Goal: Communication & Community: Share content

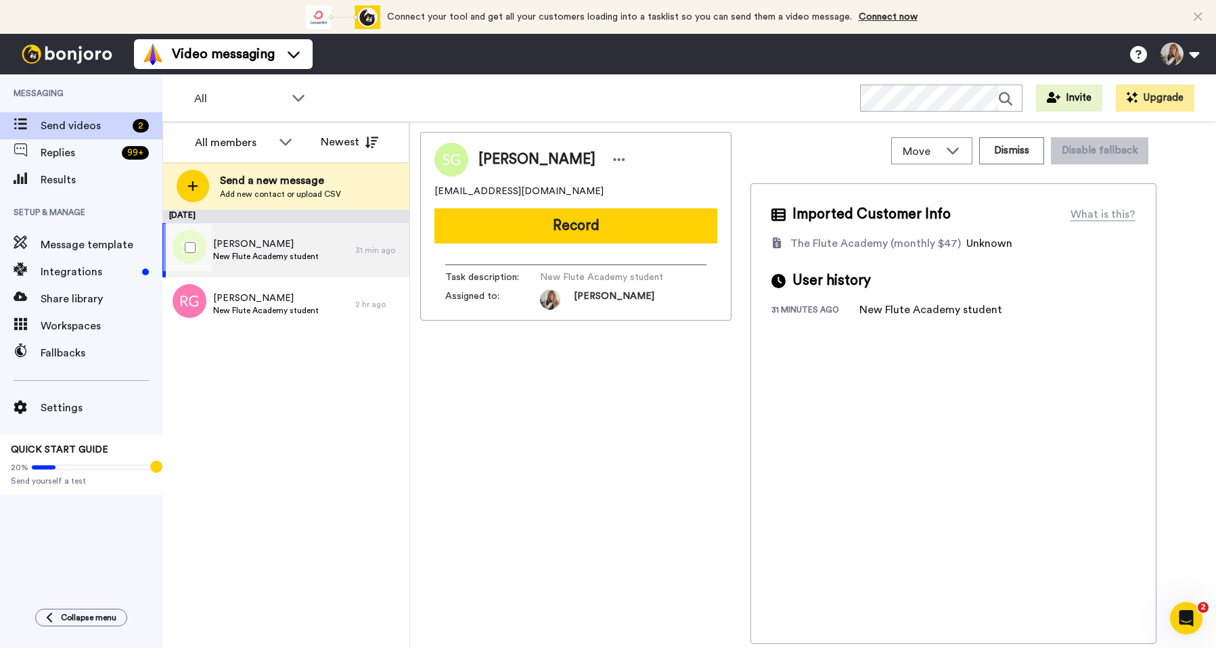
click at [326, 256] on div "Sudha Ganesh New Flute Academy student" at bounding box center [258, 250] width 193 height 54
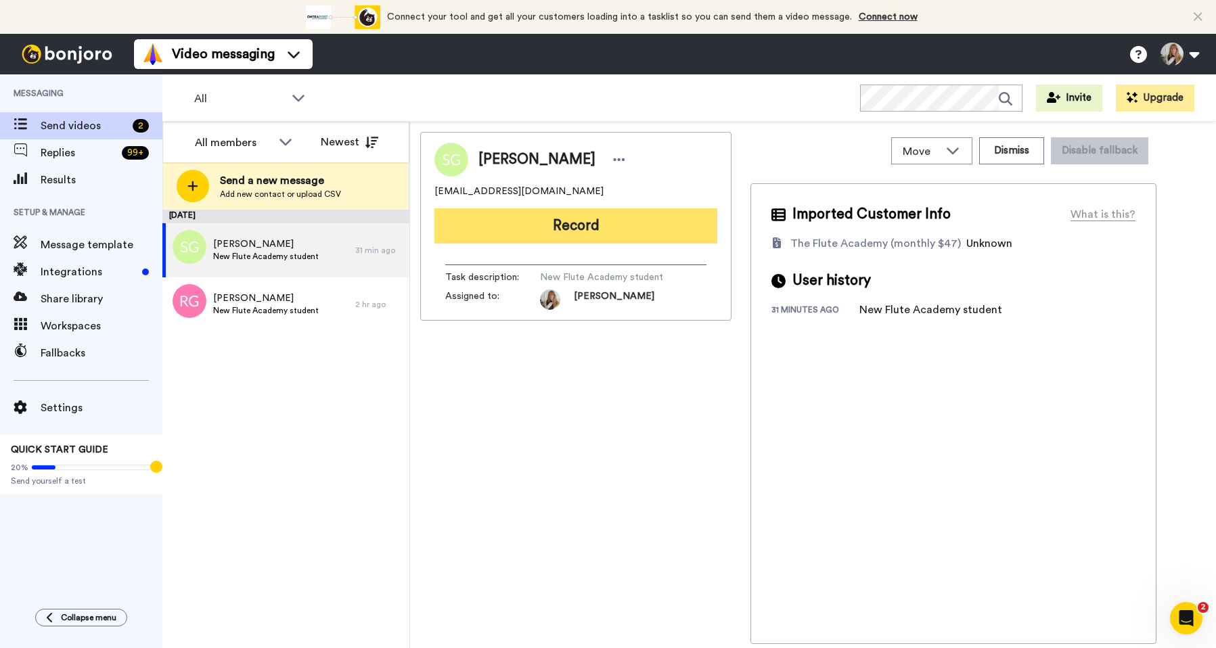
click at [532, 230] on button "Record" at bounding box center [575, 225] width 283 height 35
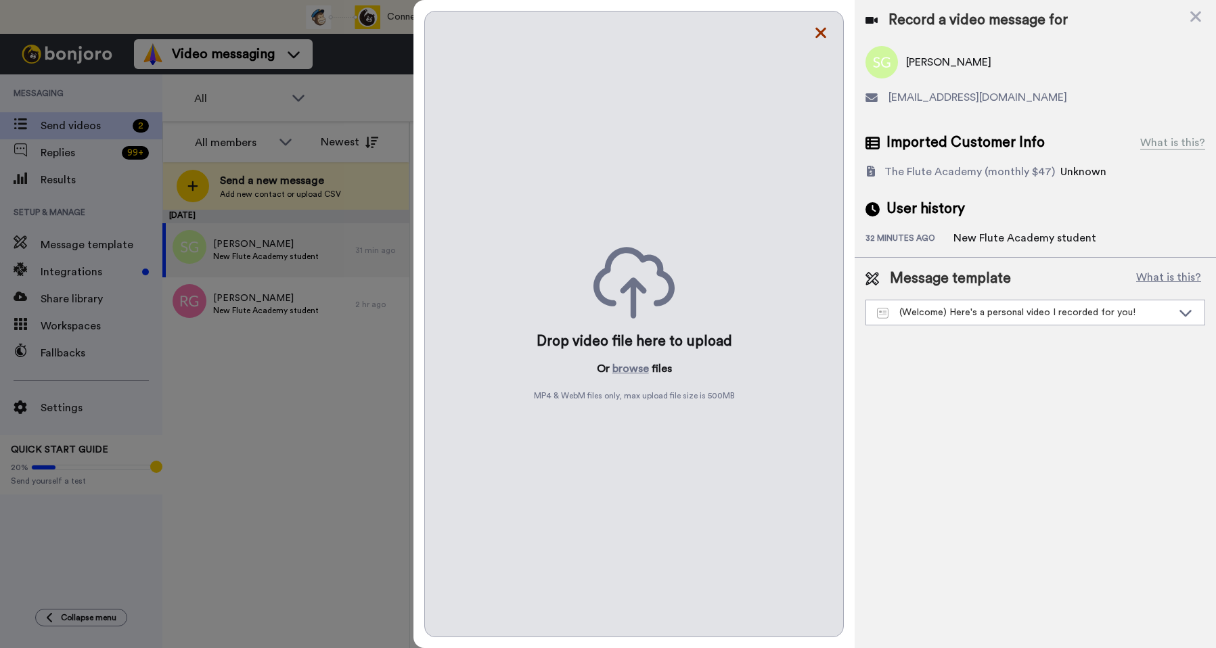
click at [823, 26] on icon at bounding box center [821, 32] width 14 height 17
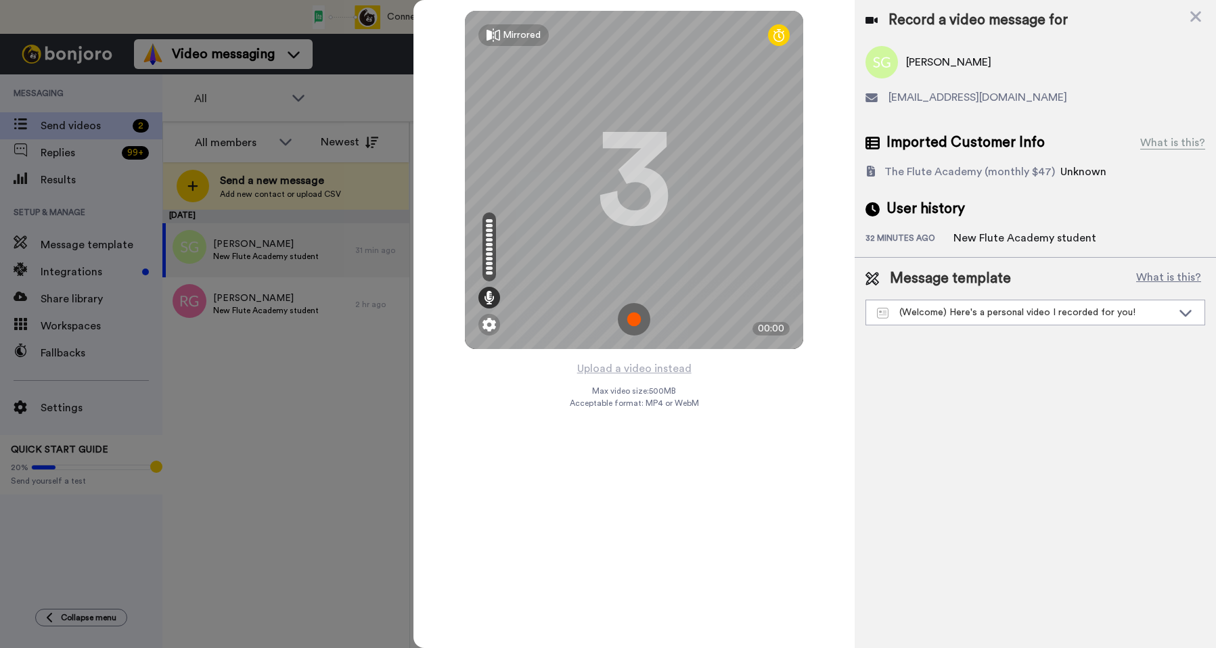
click at [634, 317] on img at bounding box center [634, 319] width 32 height 32
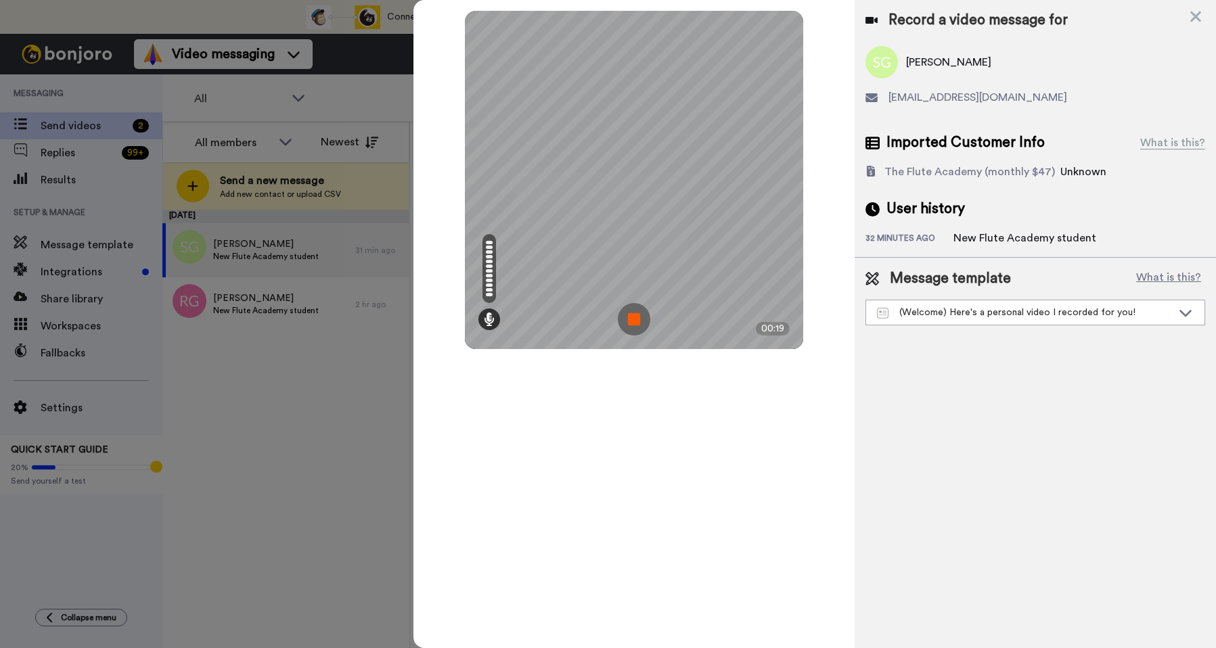
click at [643, 322] on img at bounding box center [634, 319] width 32 height 32
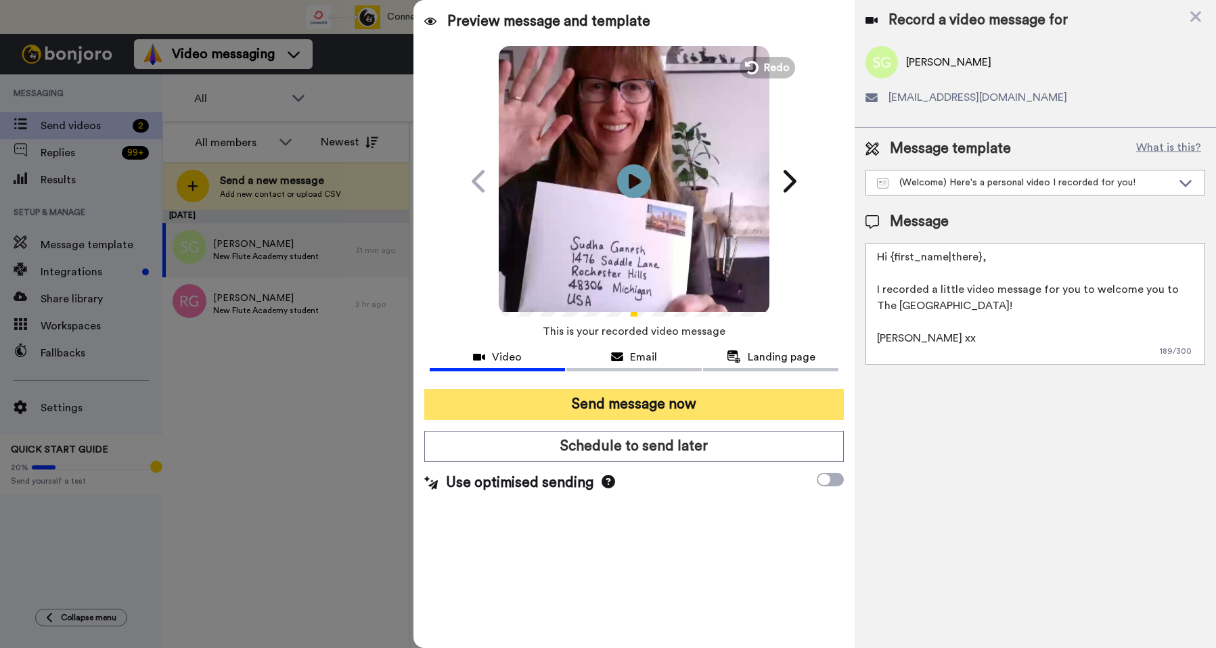
click at [589, 407] on button "Send message now" at bounding box center [633, 404] width 419 height 31
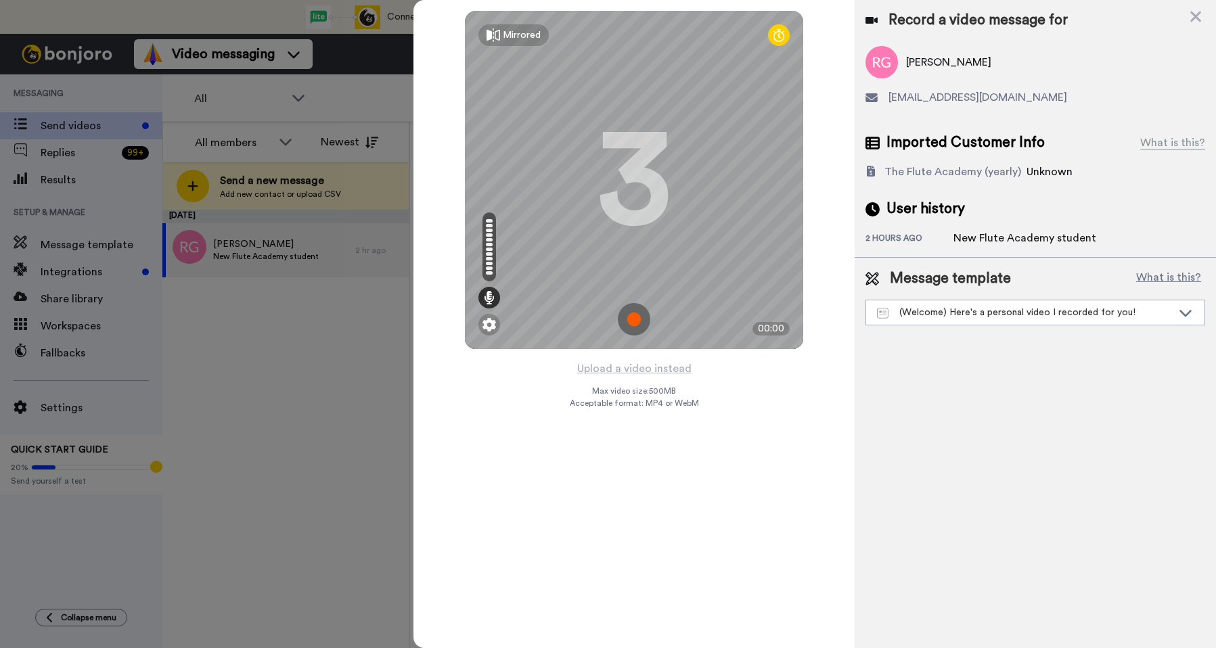
click at [635, 316] on img at bounding box center [634, 319] width 32 height 32
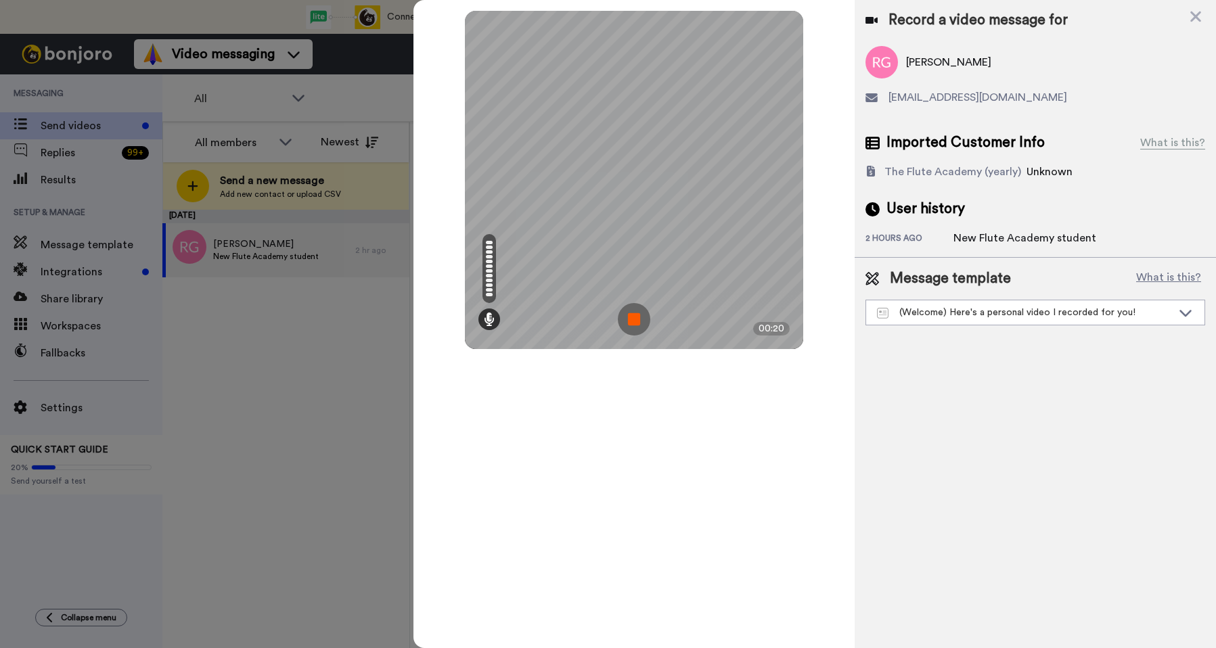
click at [637, 318] on img at bounding box center [634, 319] width 32 height 32
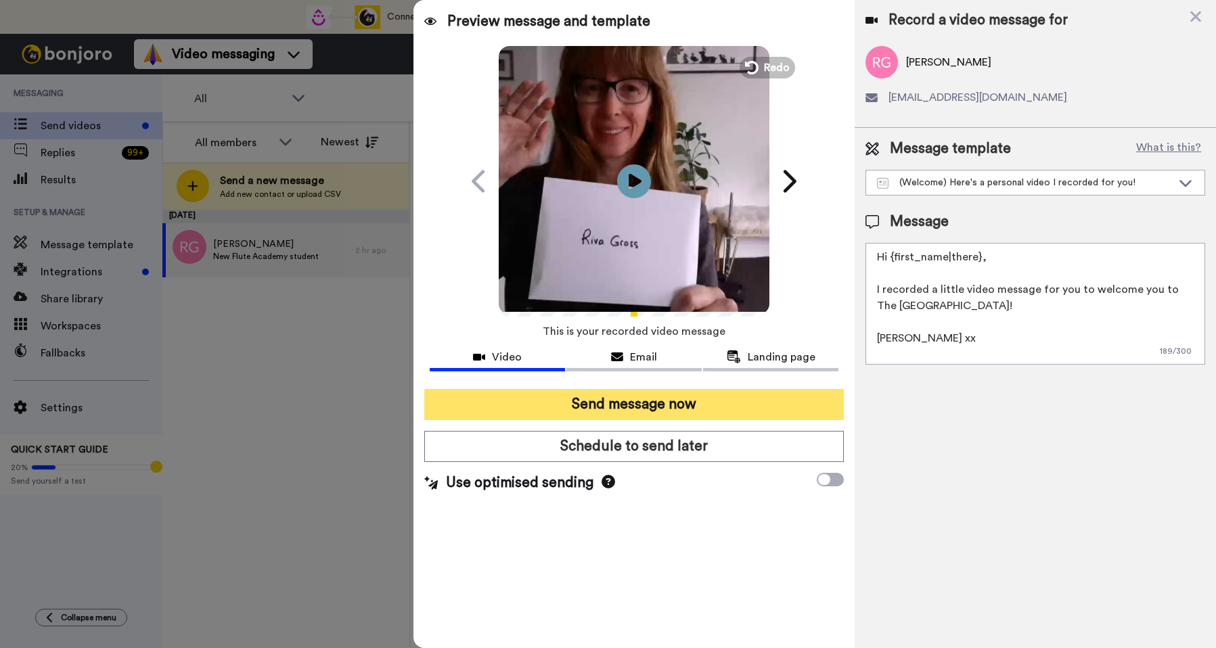
click at [660, 408] on button "Send message now" at bounding box center [633, 404] width 419 height 31
